Goal: Find specific page/section: Find specific page/section

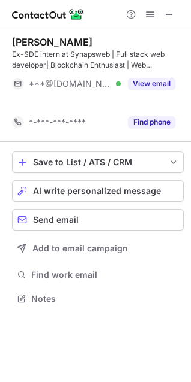
scroll to position [271, 191]
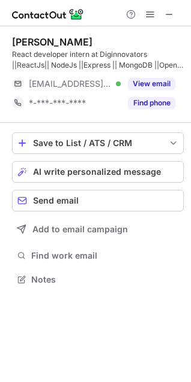
scroll to position [271, 191]
click at [170, 18] on span at bounding box center [169, 15] width 10 height 10
